Goal: Check status: Check status

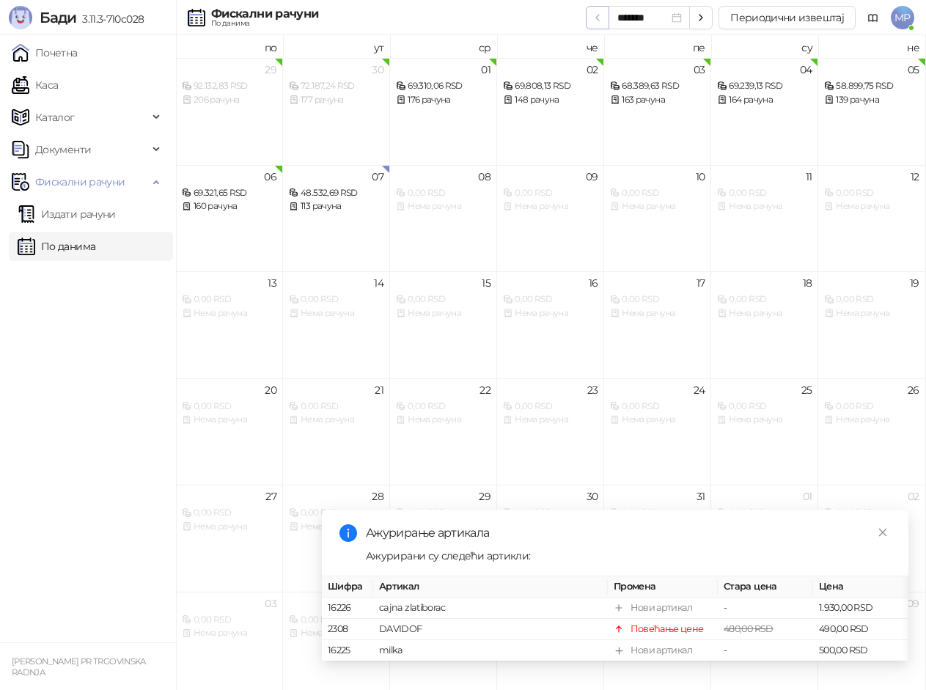
click at [600, 18] on icon "button" at bounding box center [598, 18] width 12 height 12
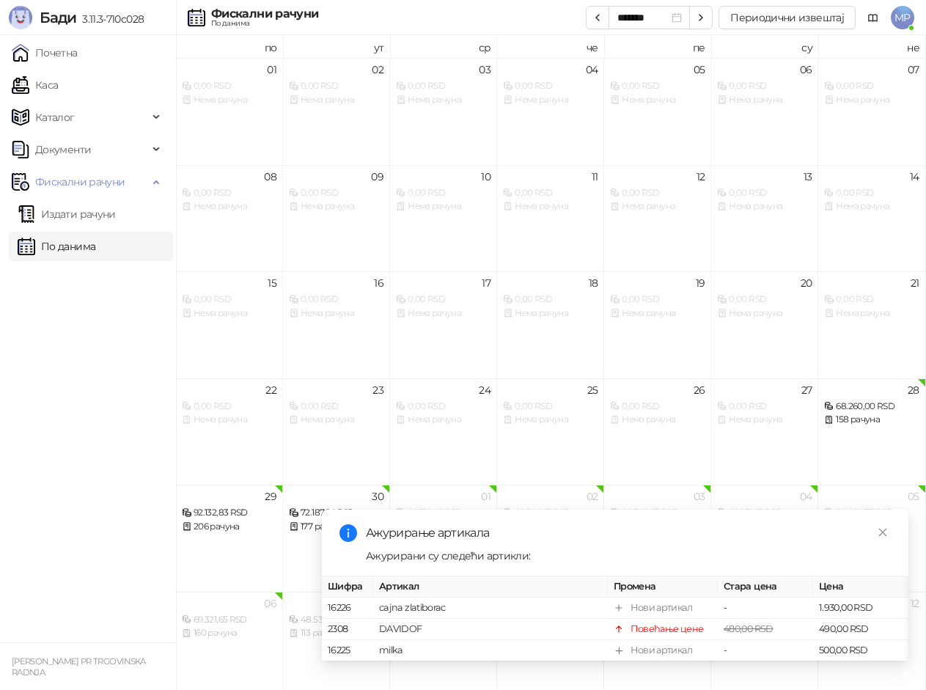
type input "*******"
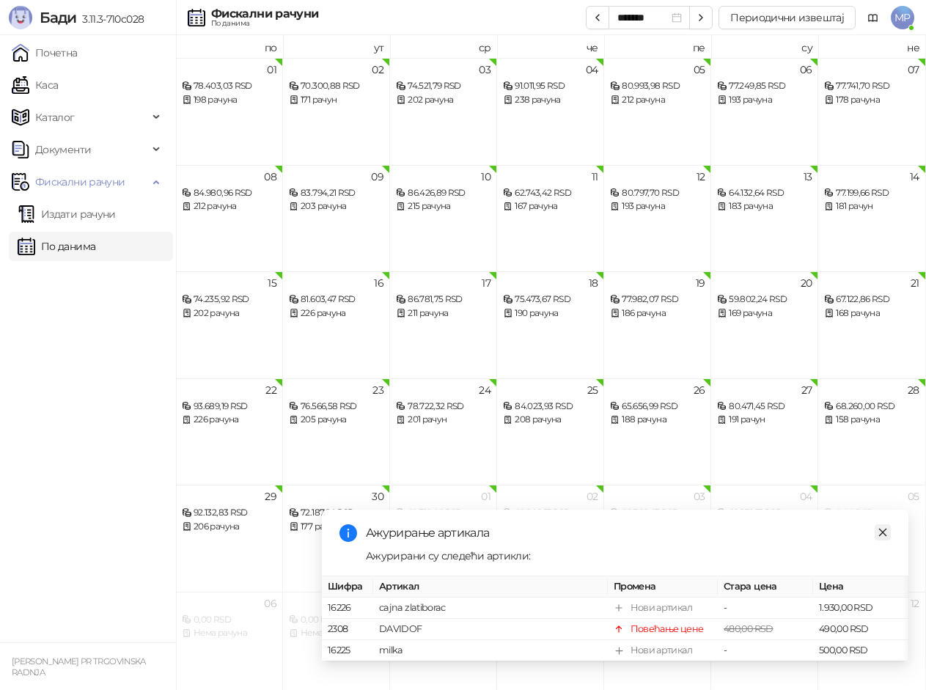
click at [883, 527] on icon "close" at bounding box center [882, 532] width 10 height 10
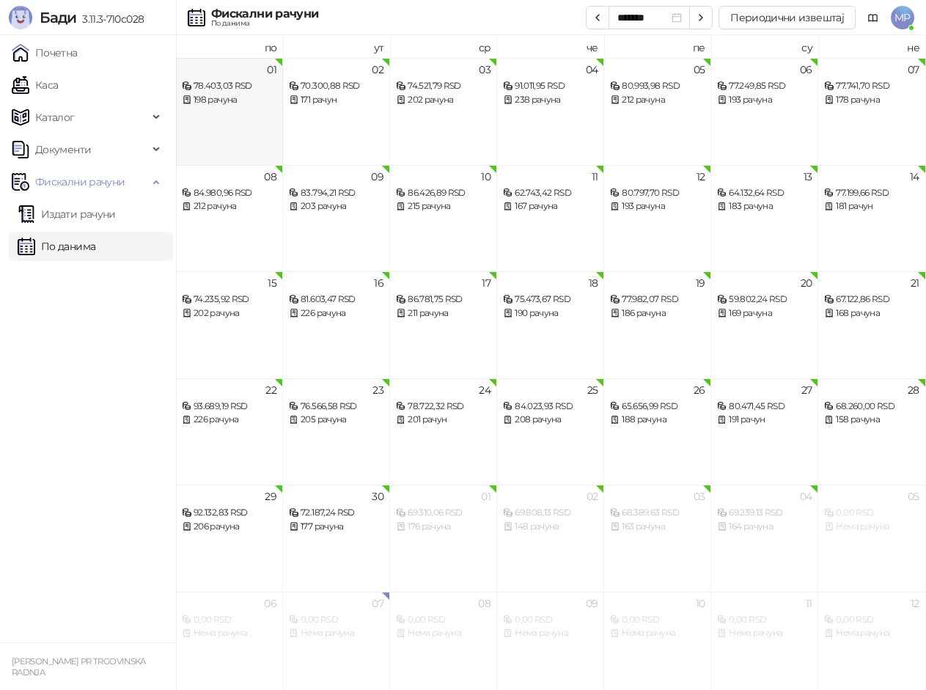
click at [276, 65] on div "01" at bounding box center [272, 70] width 10 height 10
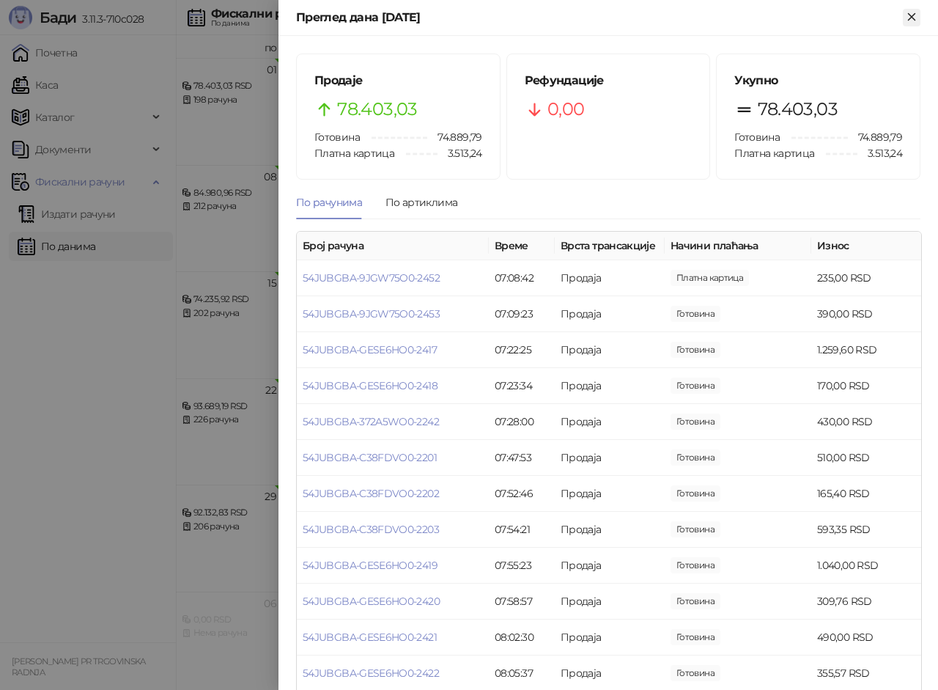
click at [907, 16] on icon "Close" at bounding box center [911, 16] width 13 height 13
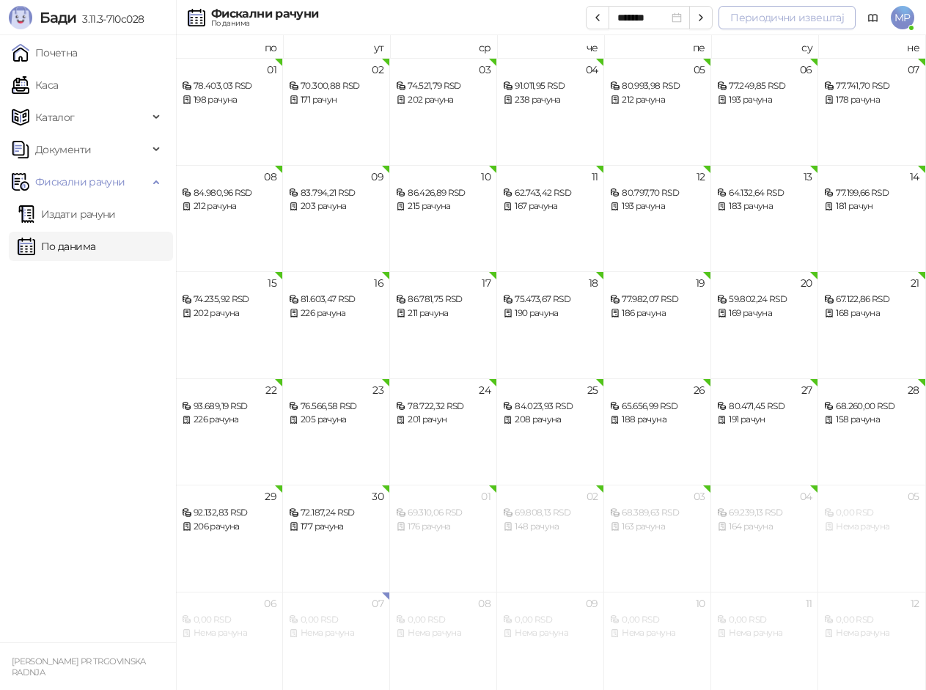
click at [811, 18] on button "Периодични извештај" at bounding box center [786, 17] width 137 height 23
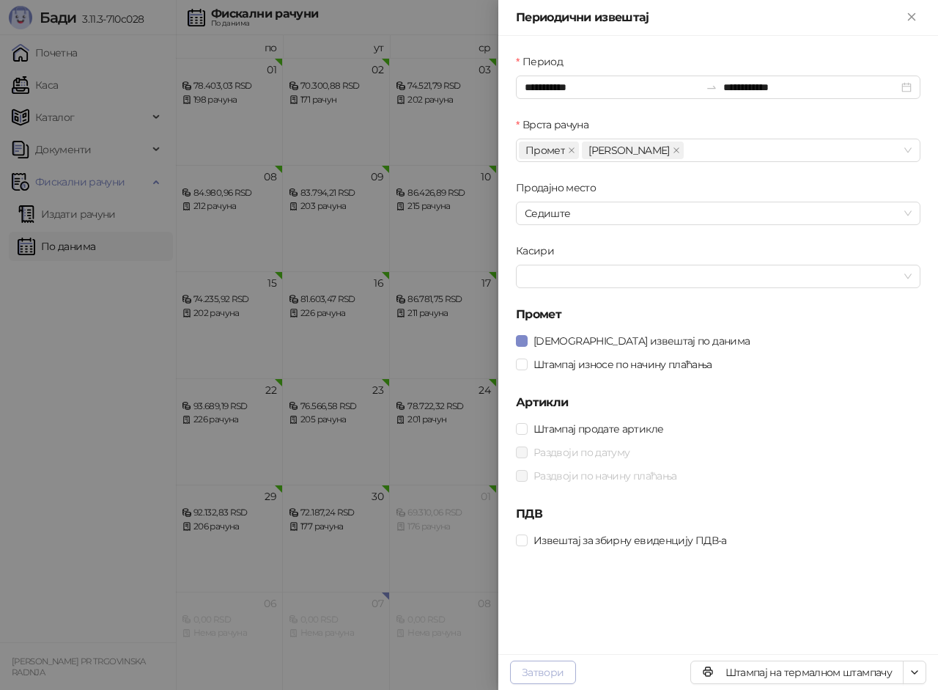
click at [544, 666] on button "Затвори" at bounding box center [543, 671] width 66 height 23
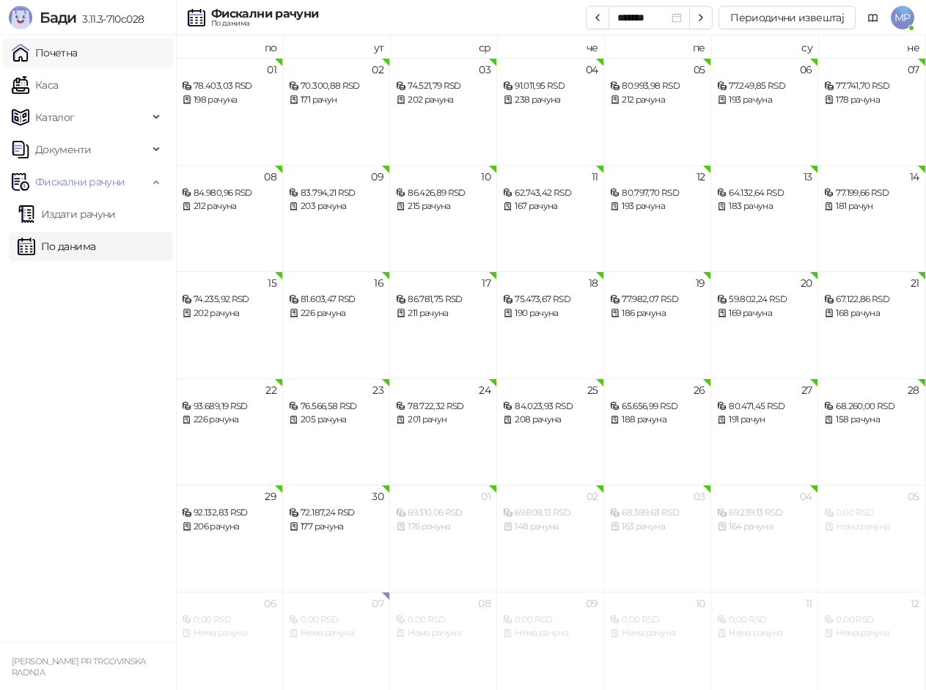
click at [76, 53] on link "Почетна" at bounding box center [45, 52] width 66 height 29
